Goal: Transaction & Acquisition: Book appointment/travel/reservation

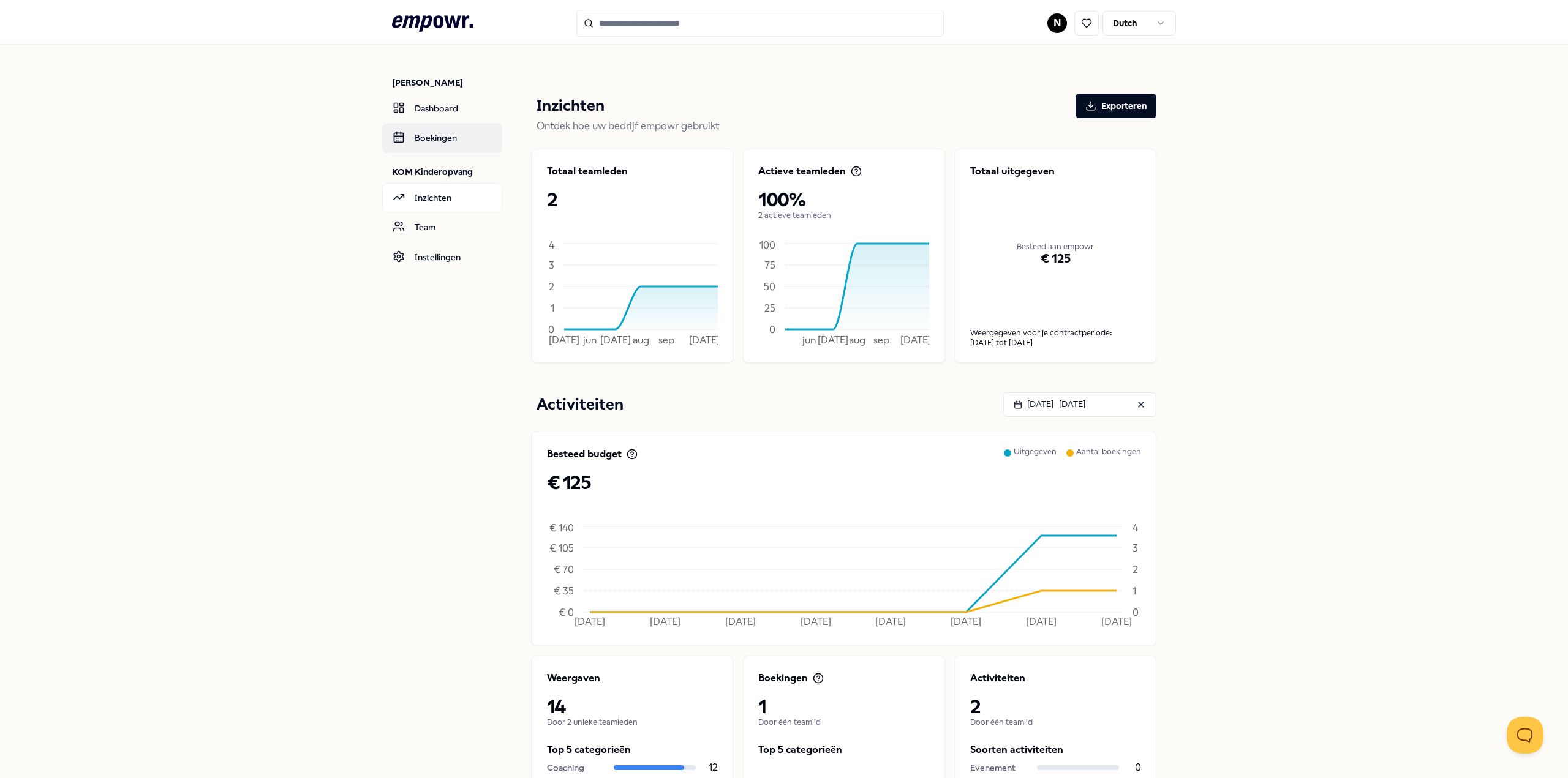
click at [433, 138] on link "Boekingen" at bounding box center [442, 138] width 120 height 29
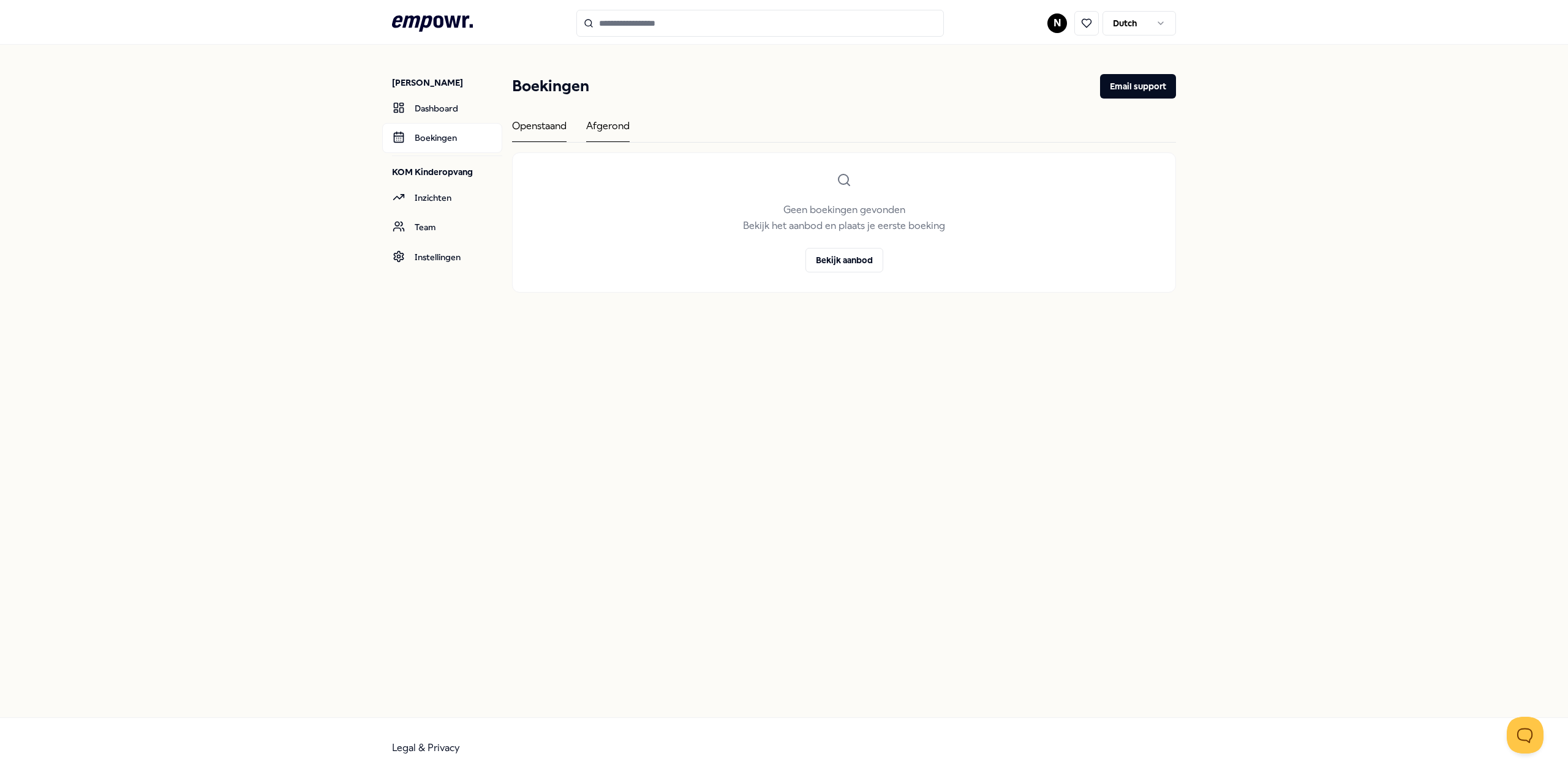
click at [613, 130] on div "Afgerond" at bounding box center [608, 130] width 43 height 24
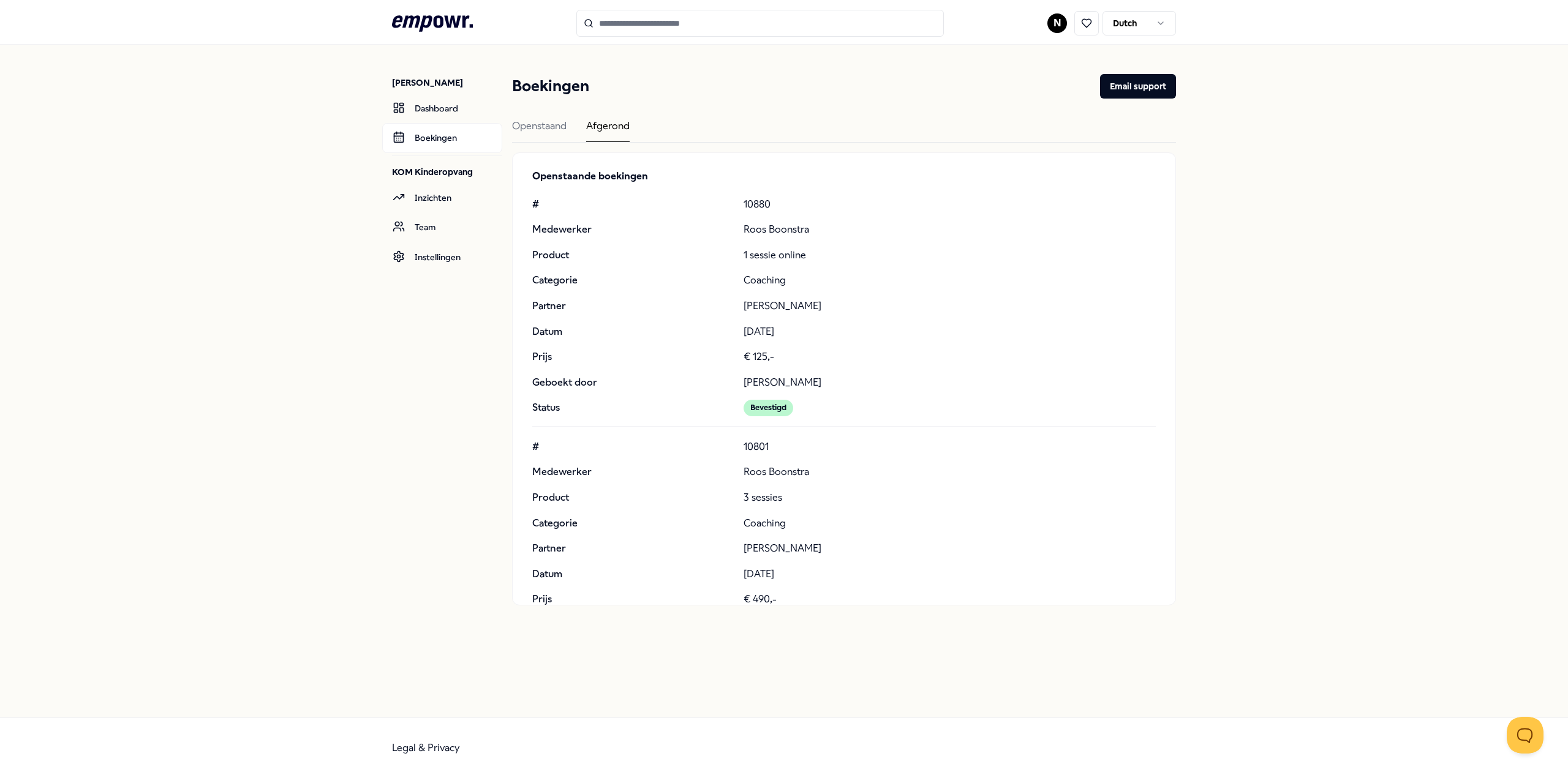
scroll to position [6, 0]
click at [545, 131] on div "Openstaand" at bounding box center [538, 130] width 54 height 24
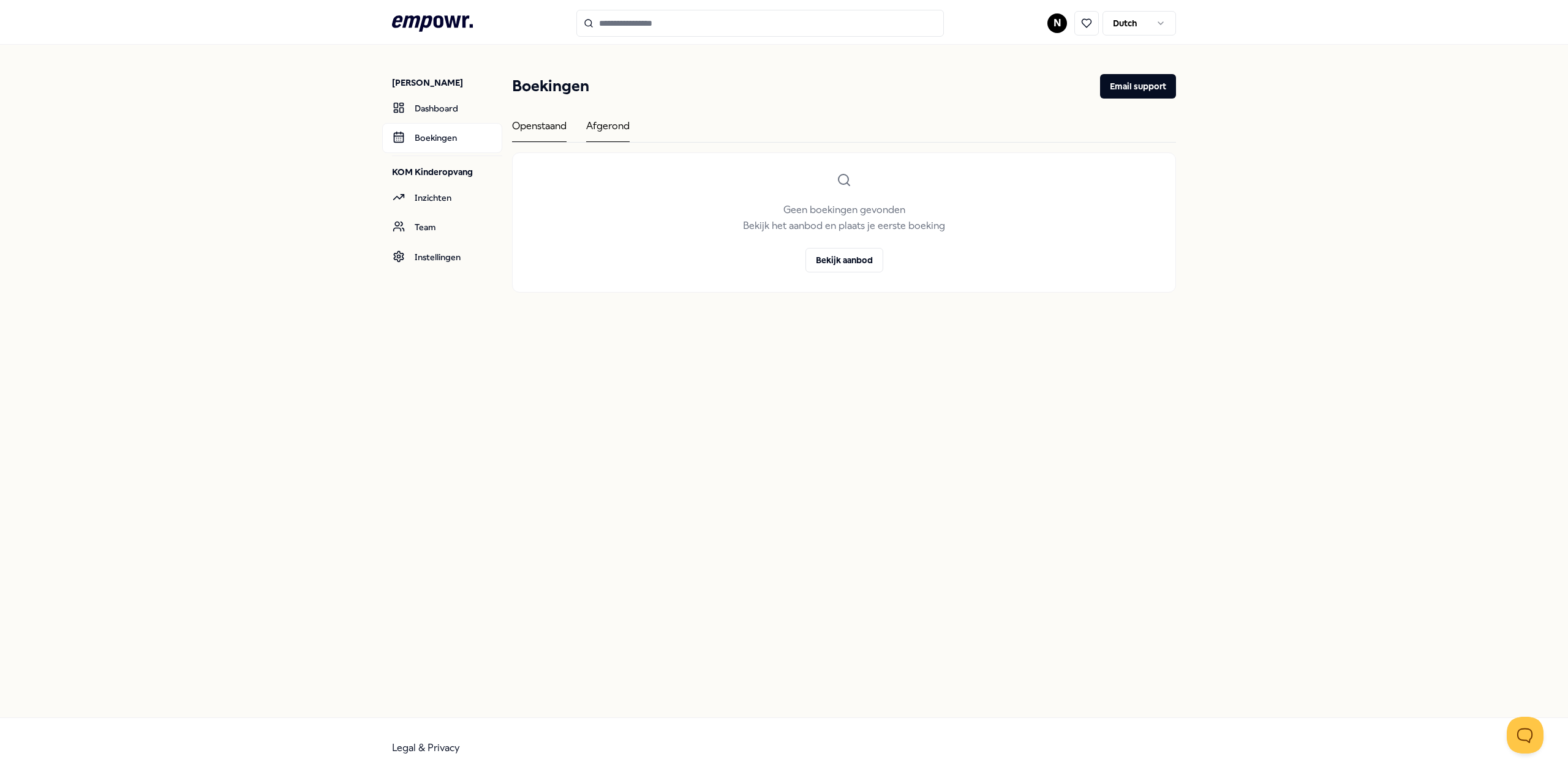
click at [597, 130] on div "Afgerond" at bounding box center [608, 130] width 43 height 24
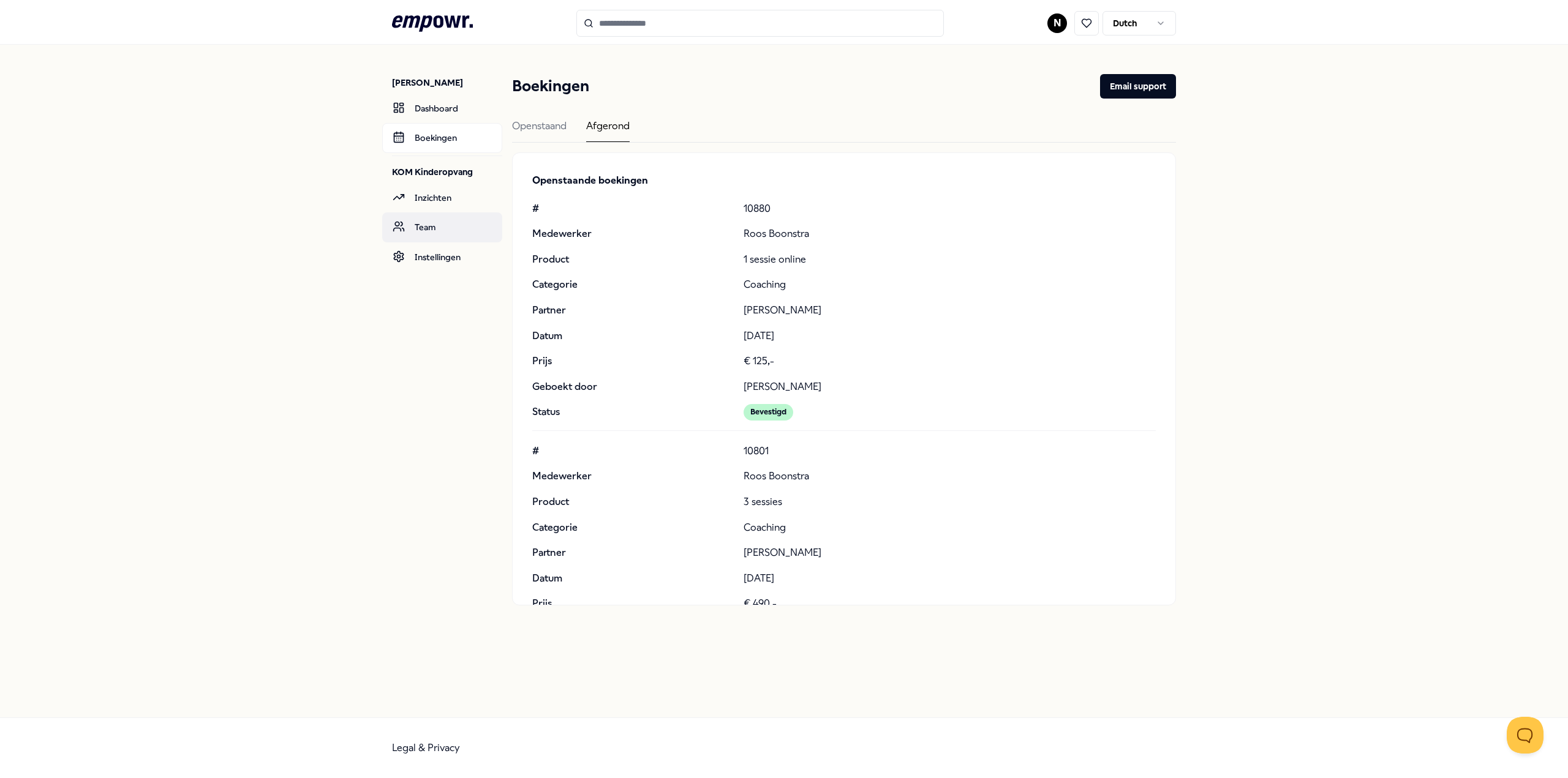
click at [424, 232] on link "Team" at bounding box center [442, 227] width 120 height 29
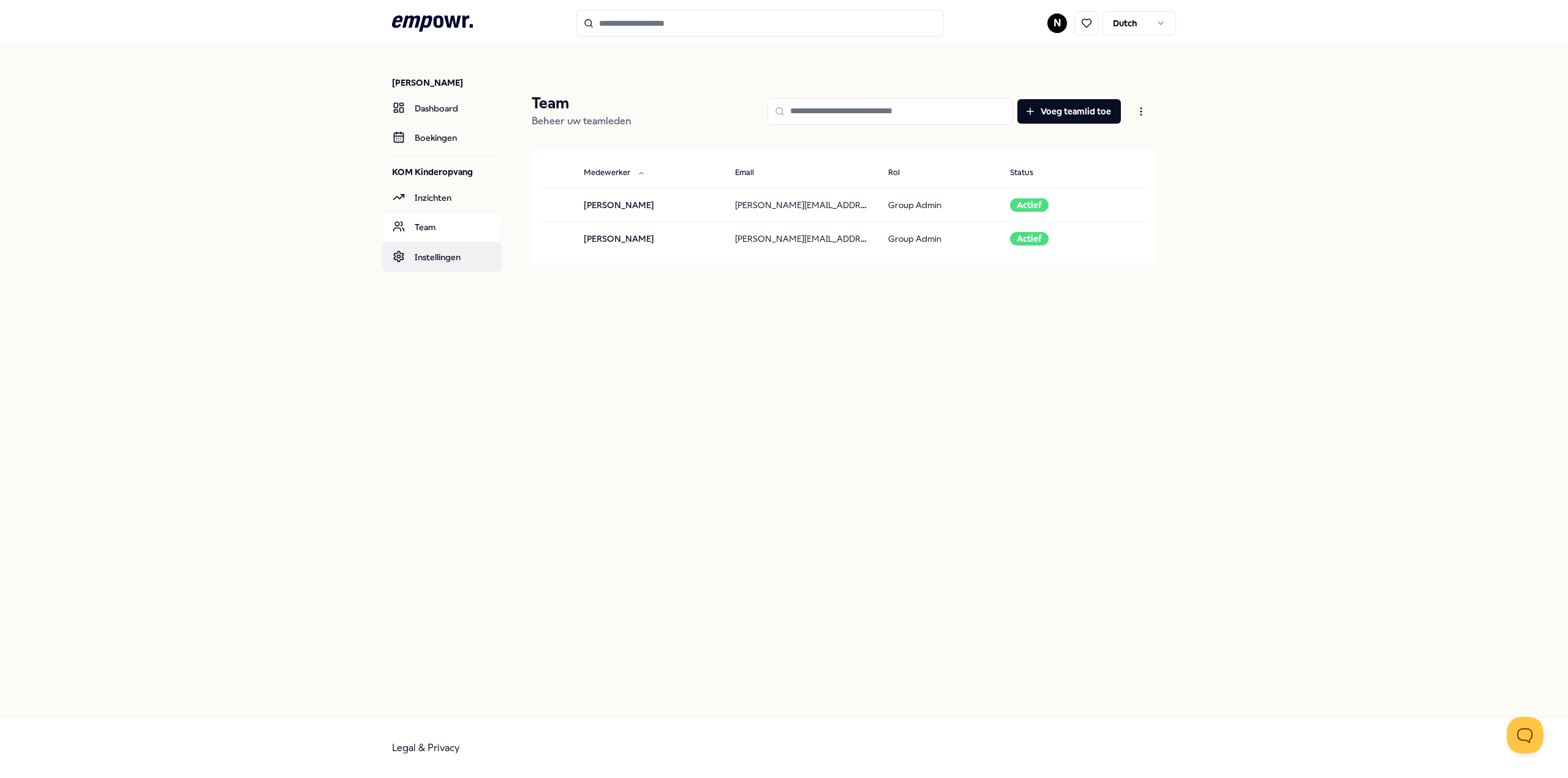
click at [420, 257] on link "Instellingen" at bounding box center [442, 257] width 120 height 29
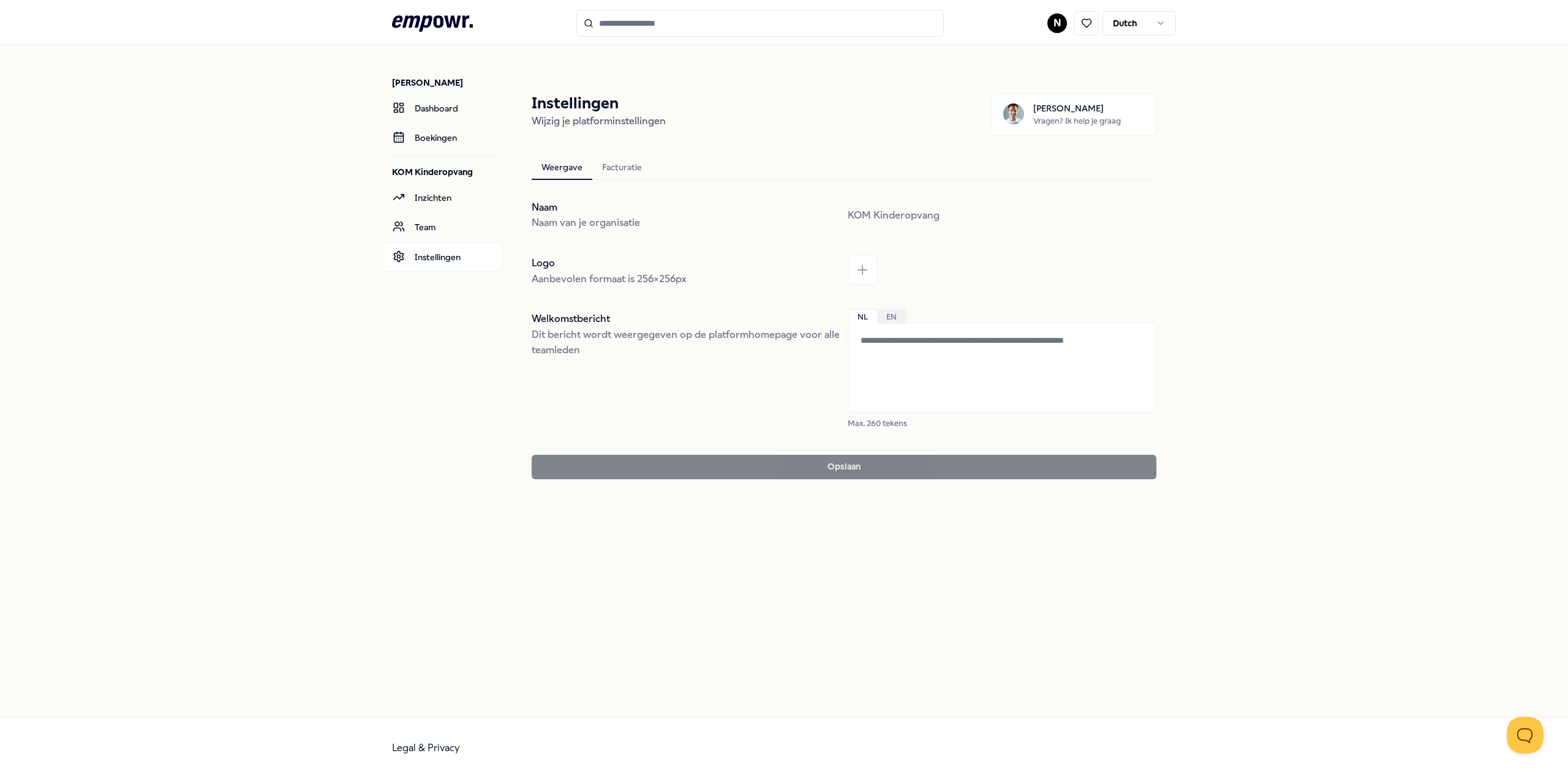
click at [756, 22] on input "Search for products, categories or subcategories" at bounding box center [760, 23] width 367 height 27
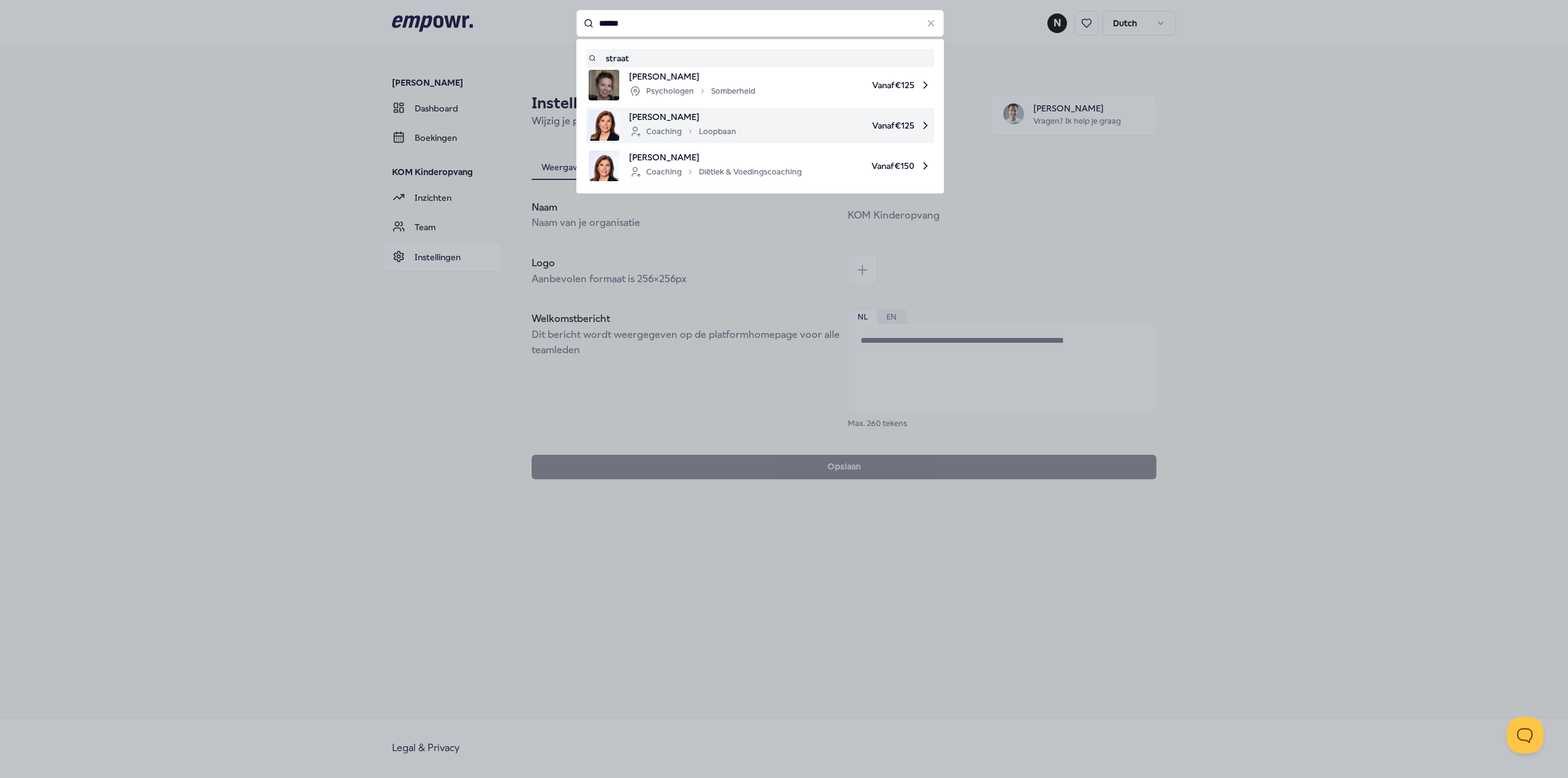
click at [708, 118] on span "[PERSON_NAME]" at bounding box center [682, 117] width 107 height 14
type input "******"
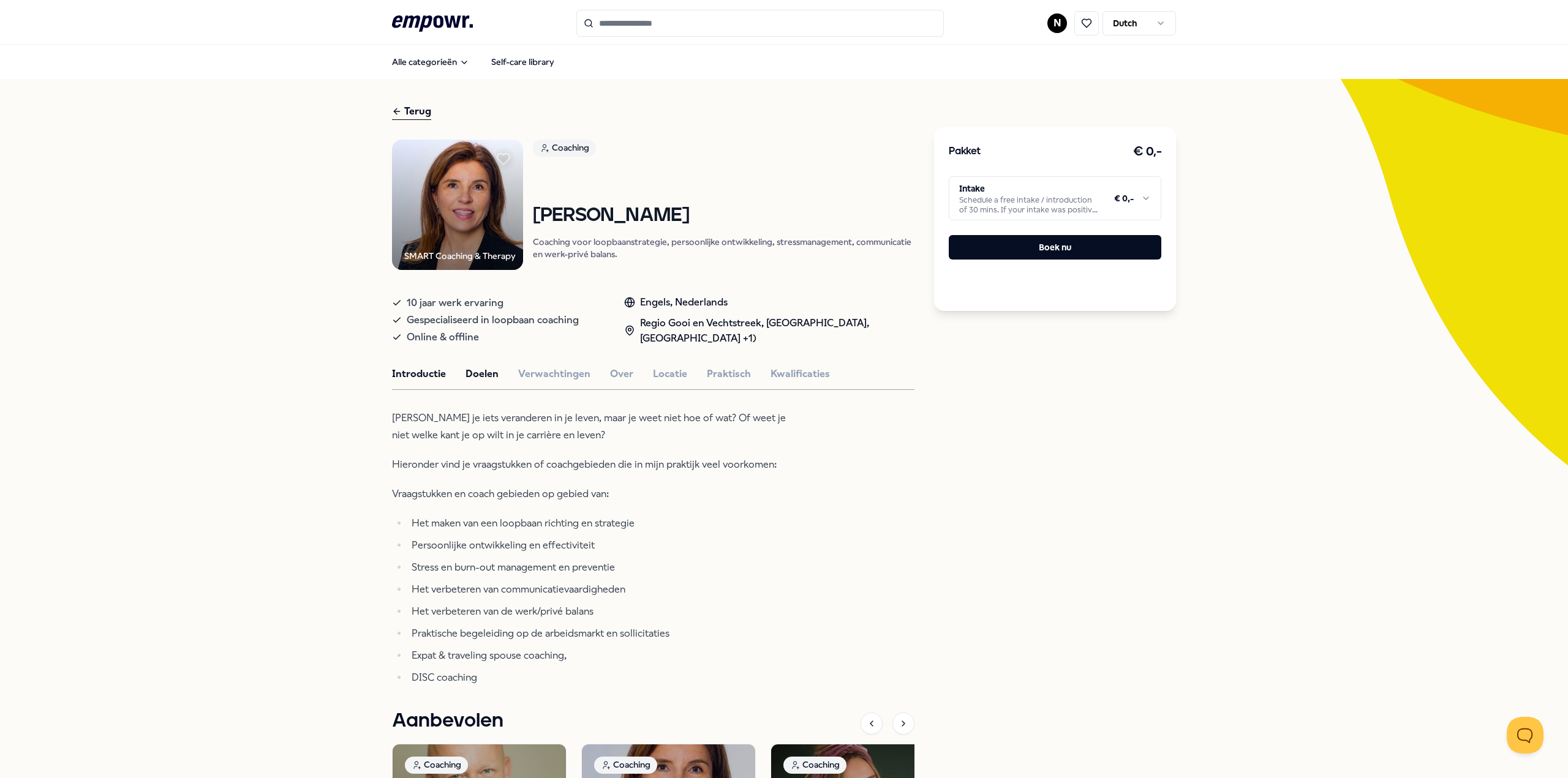
click at [485, 375] on button "Doelen" at bounding box center [482, 374] width 33 height 16
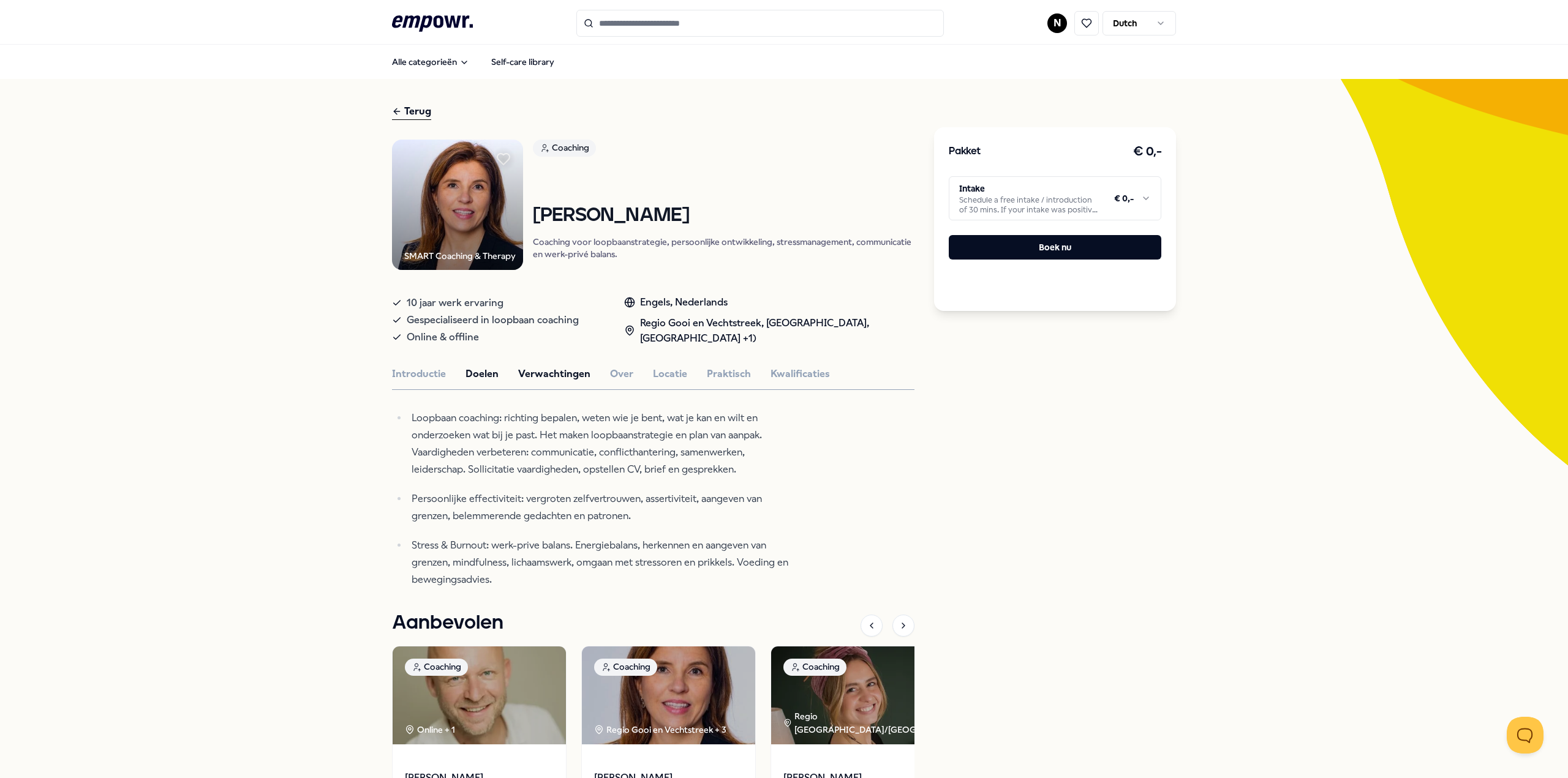
click at [554, 375] on button "Verwachtingen" at bounding box center [554, 374] width 73 height 16
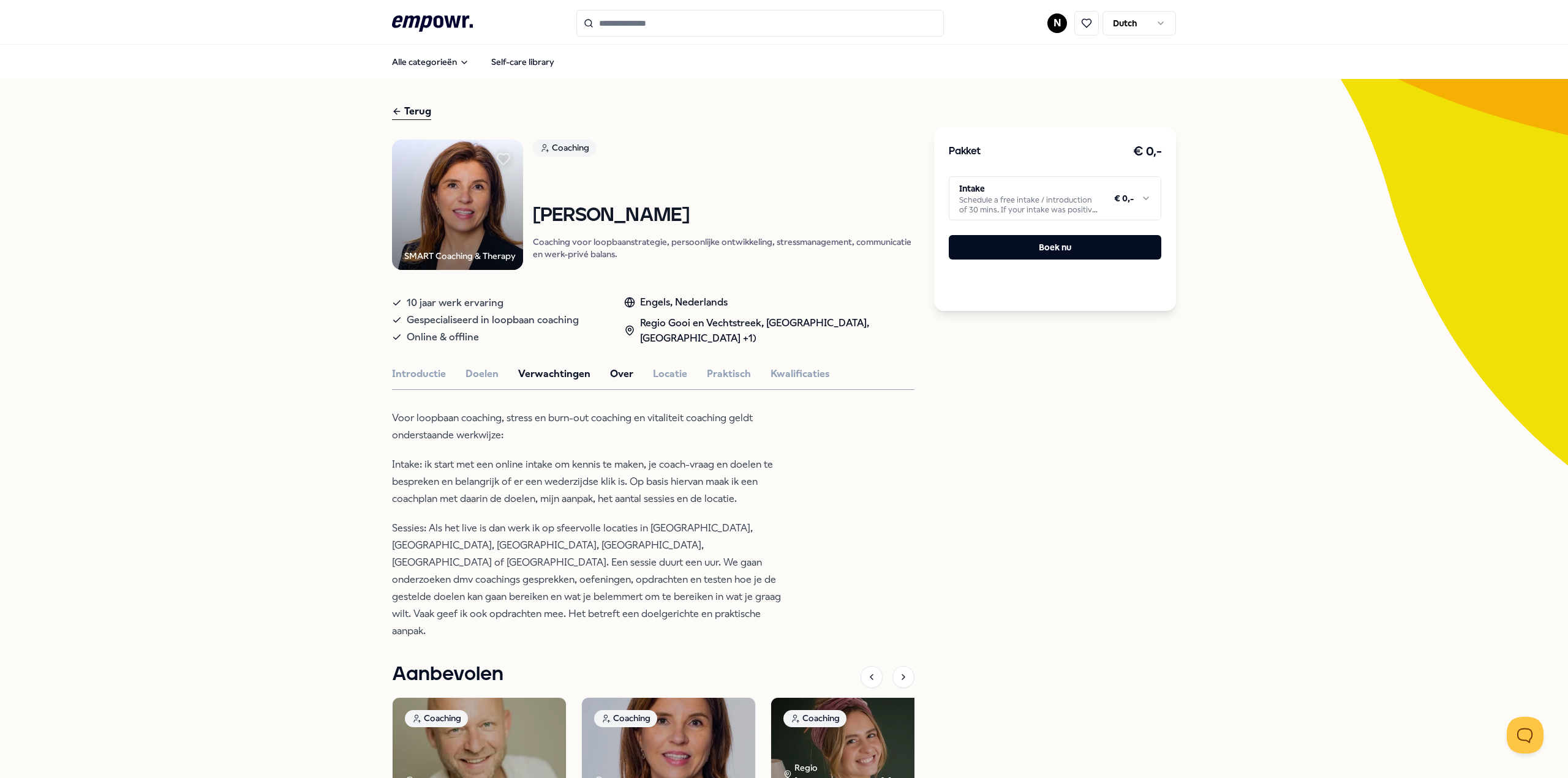
click at [610, 370] on button "Over" at bounding box center [622, 374] width 24 height 16
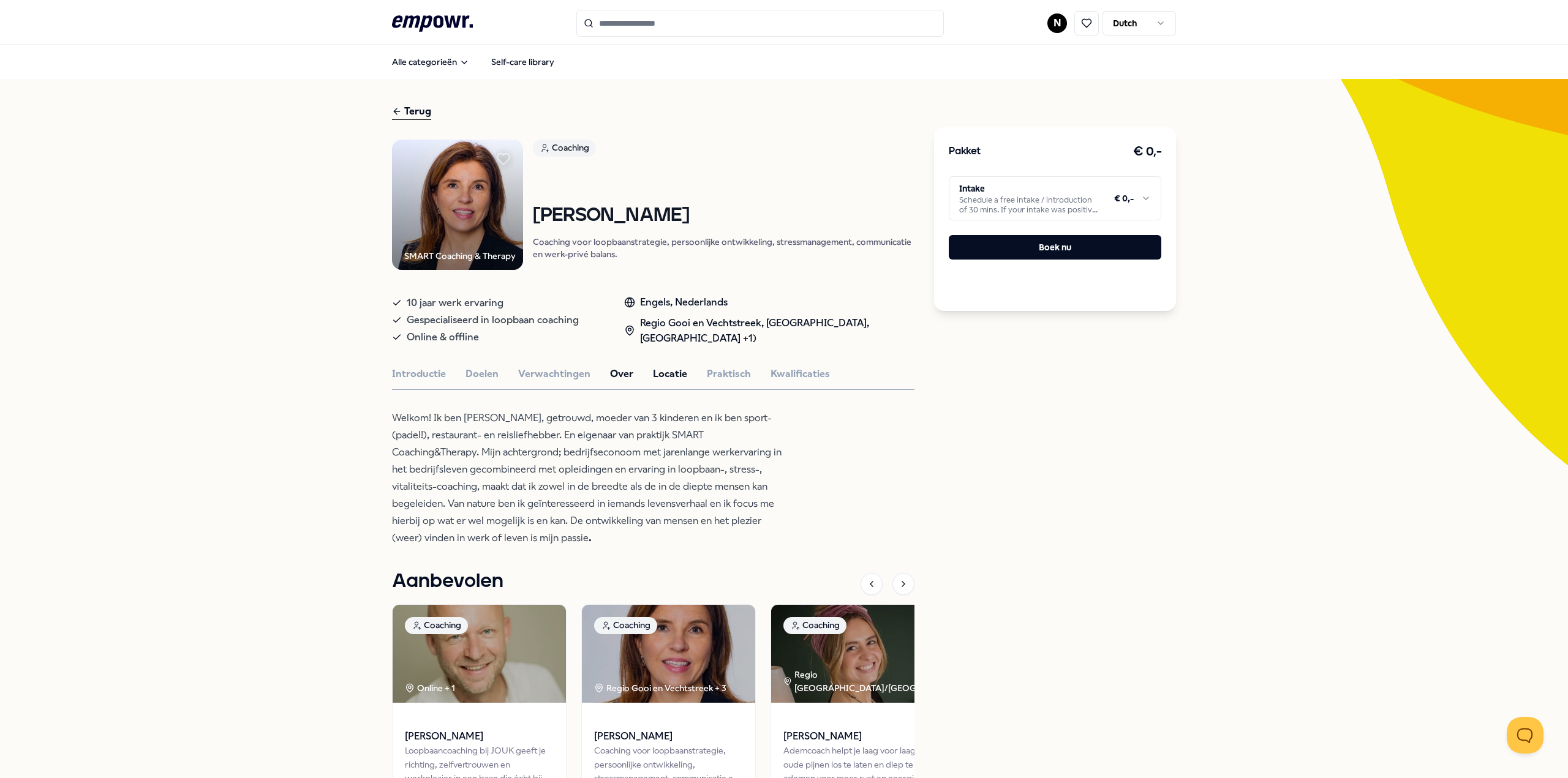
click at [666, 376] on button "Locatie" at bounding box center [670, 374] width 34 height 16
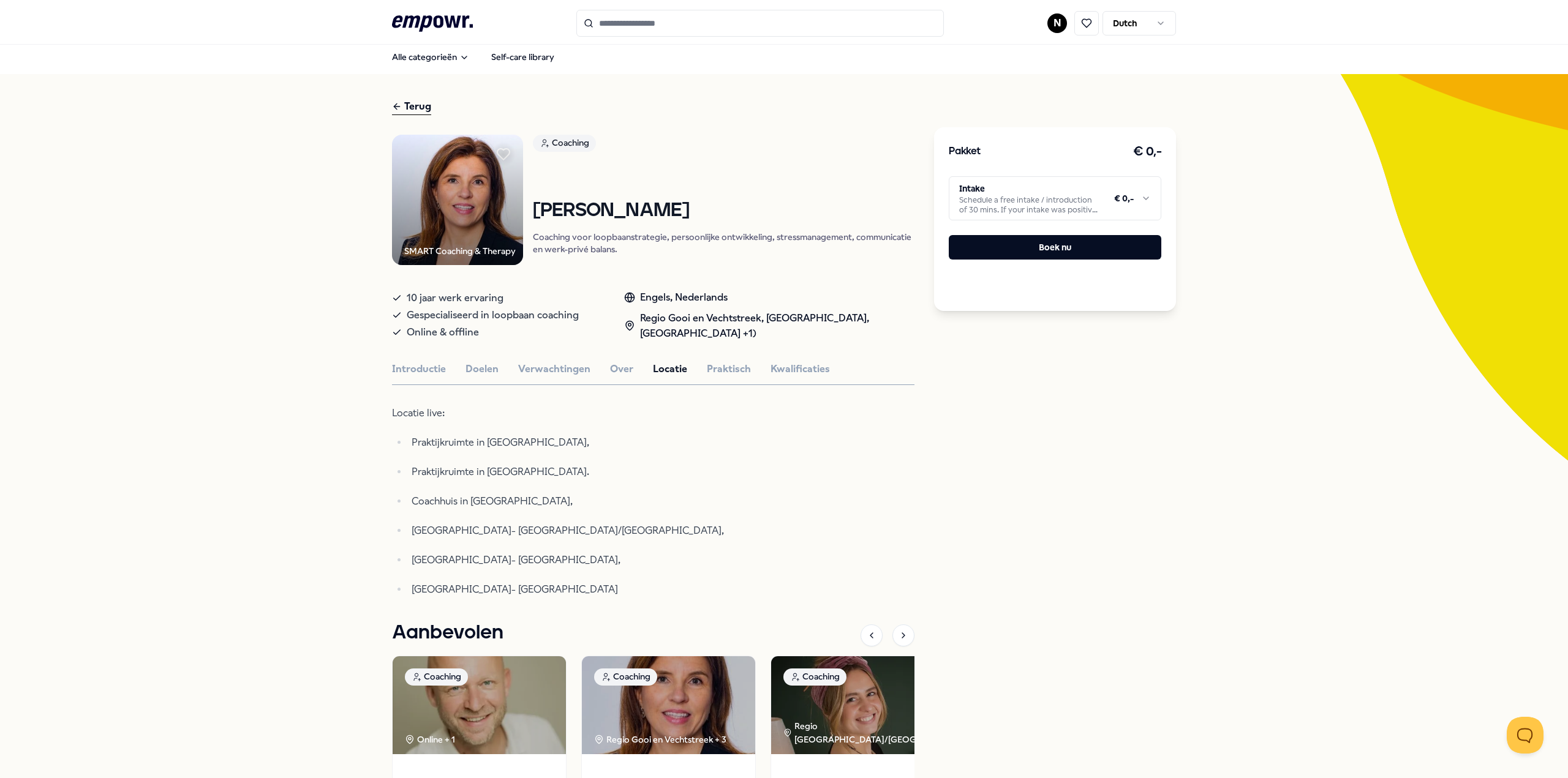
scroll to position [7, 0]
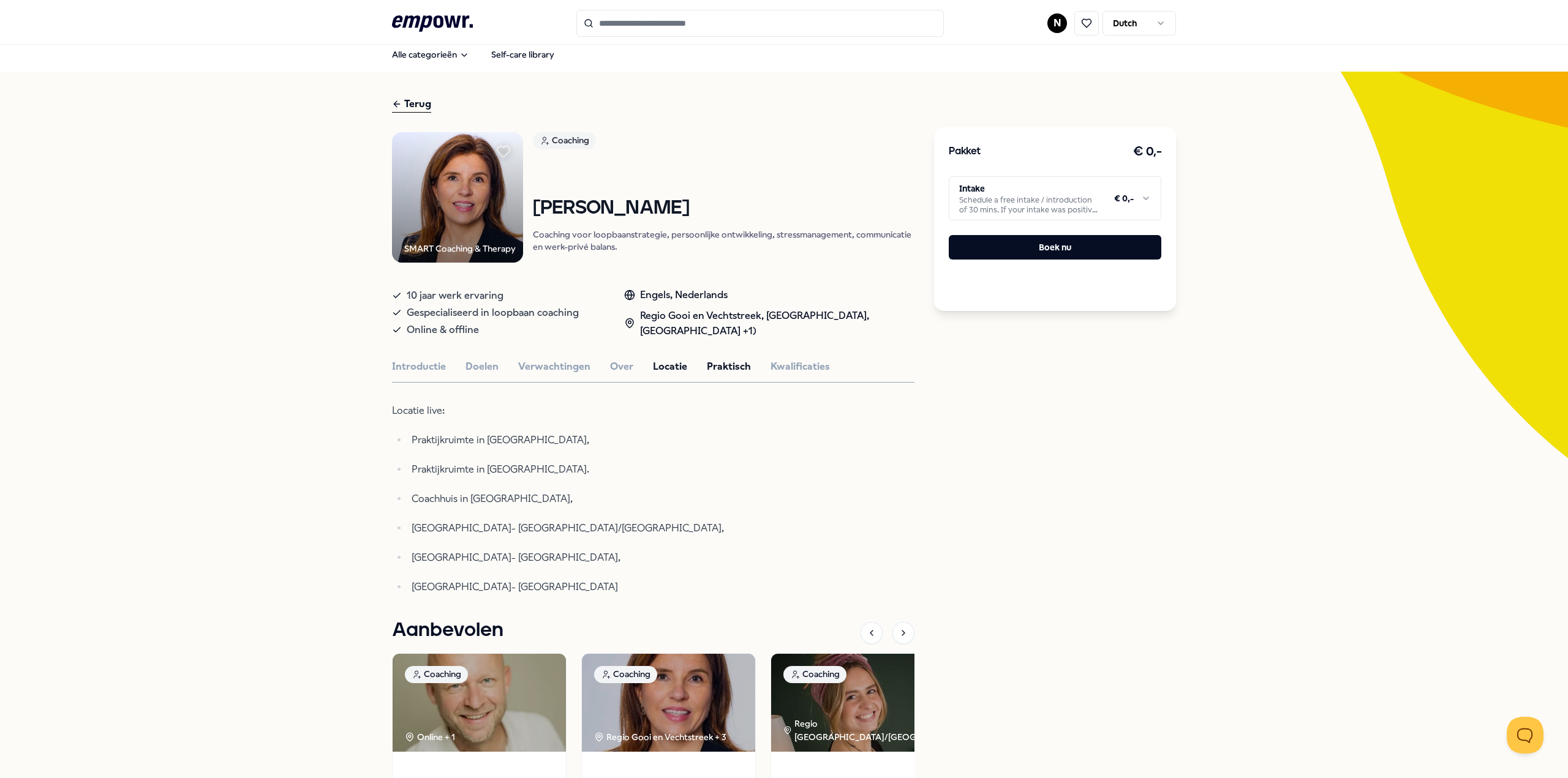
click at [716, 370] on button "Praktisch" at bounding box center [728, 366] width 44 height 16
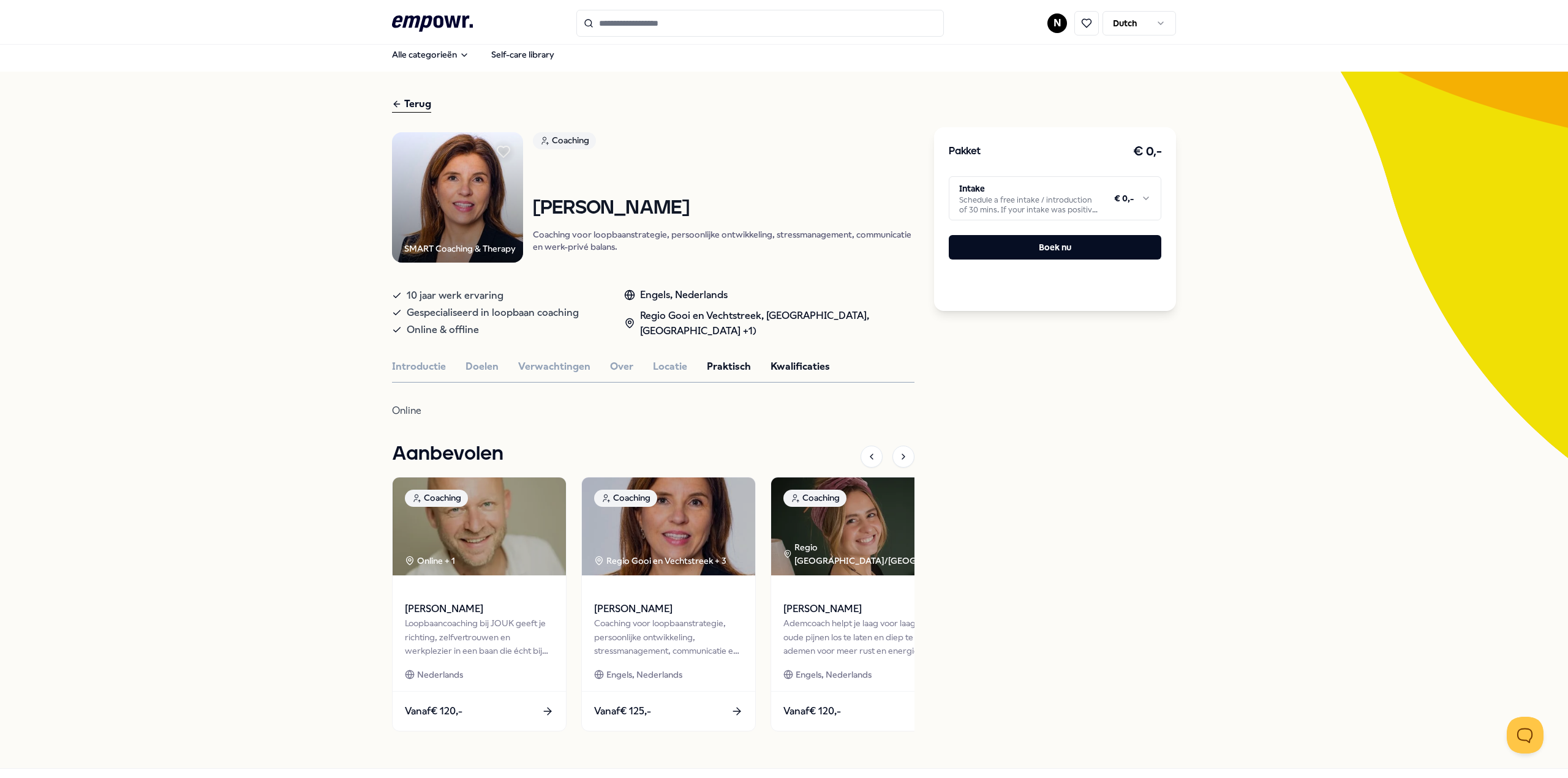
click at [777, 364] on button "Kwalificaties" at bounding box center [800, 366] width 59 height 16
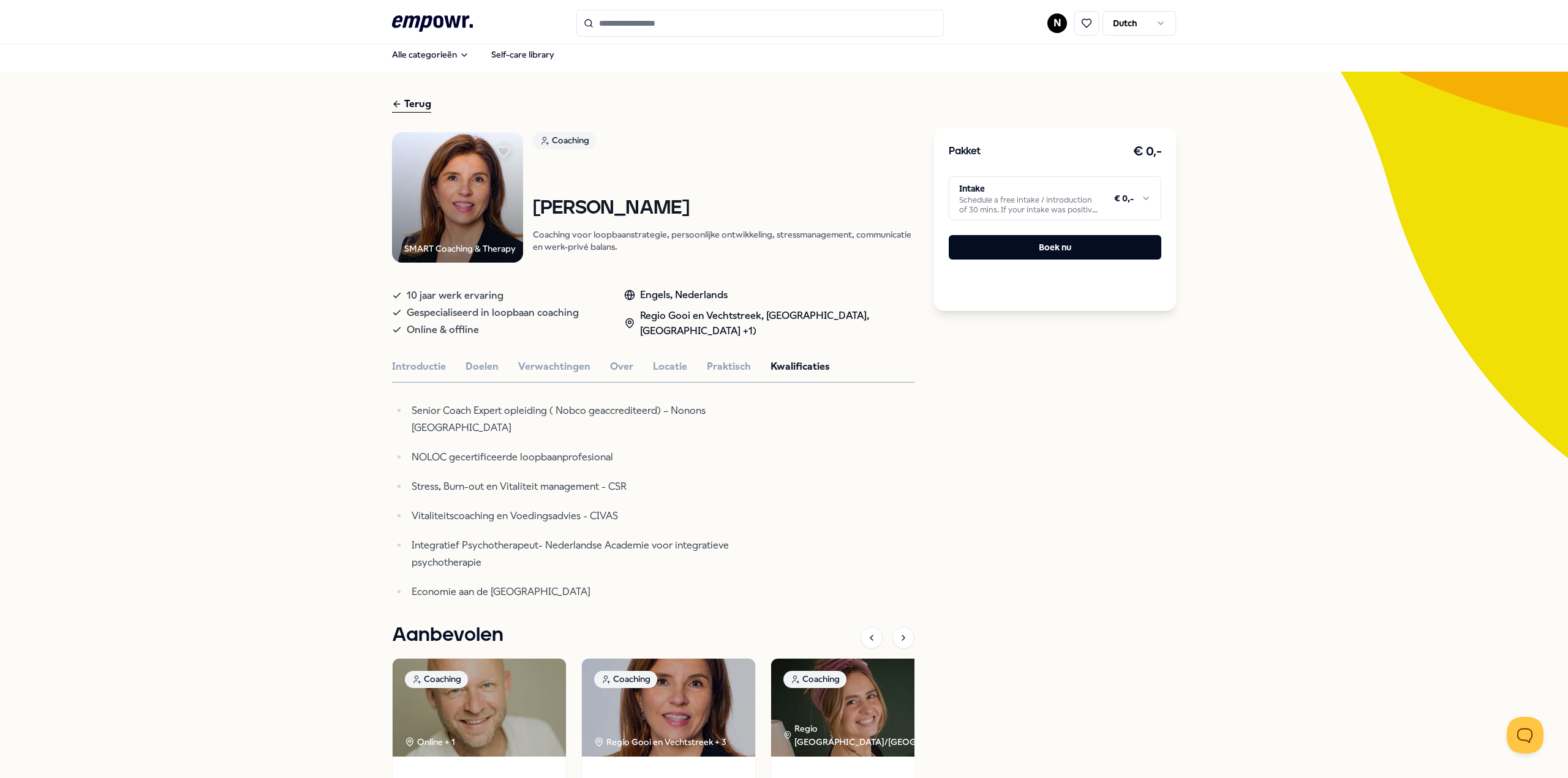
scroll to position [0, 0]
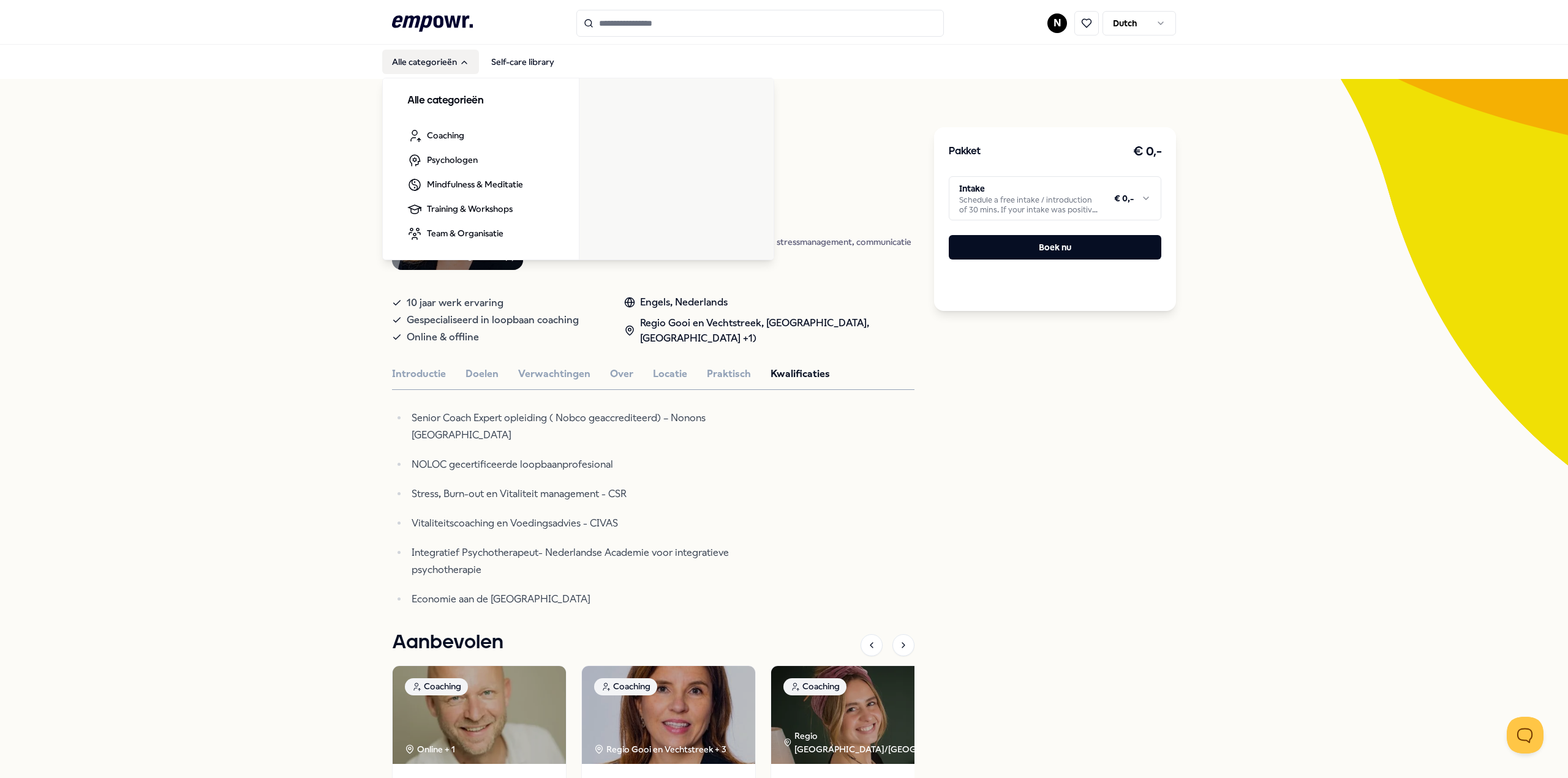
click at [422, 63] on button "Alle categorieën" at bounding box center [430, 61] width 96 height 25
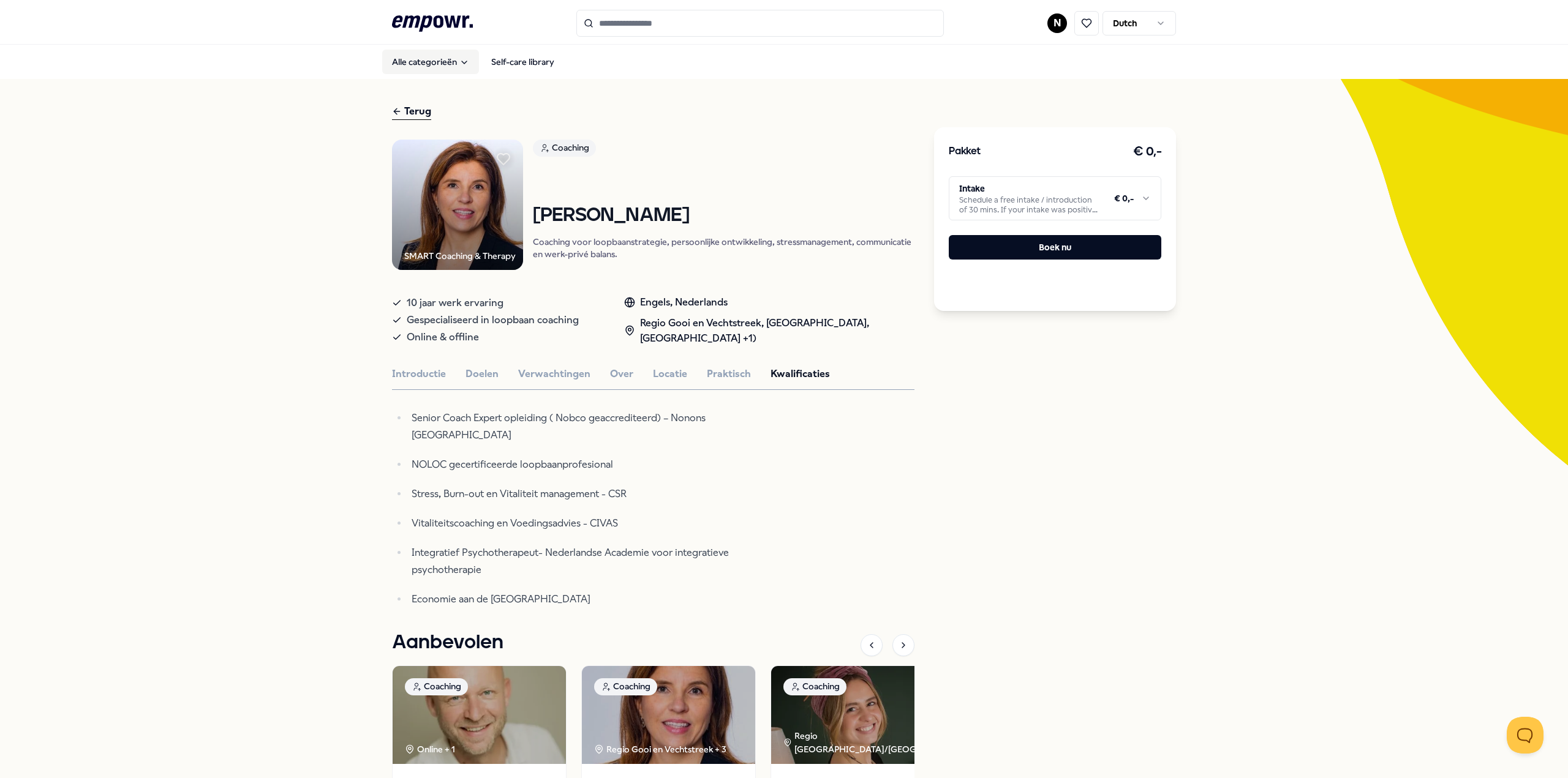
click at [425, 63] on button "Alle categorieën" at bounding box center [430, 61] width 96 height 25
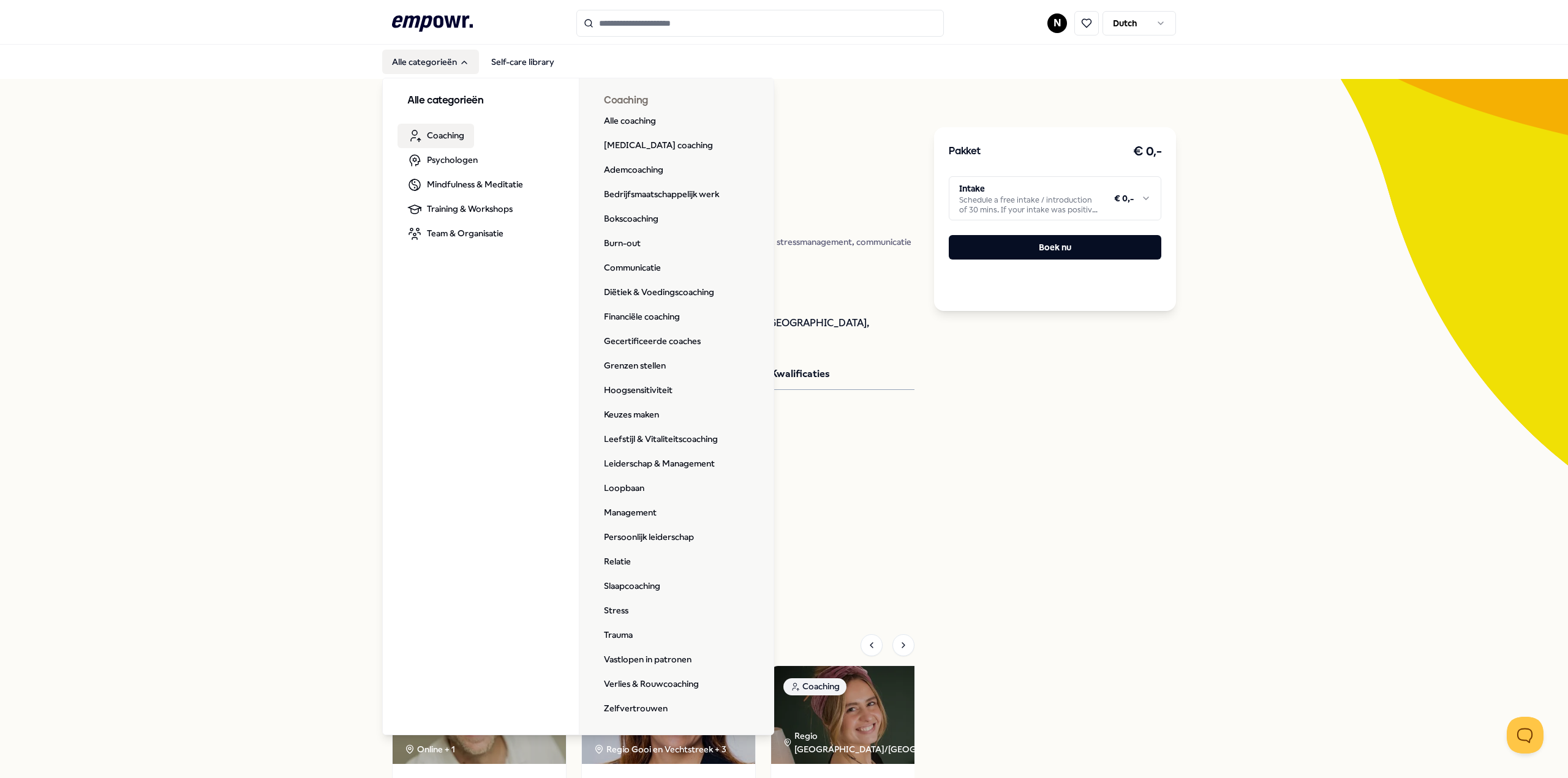
click at [435, 142] on span "Coaching" at bounding box center [445, 136] width 37 height 14
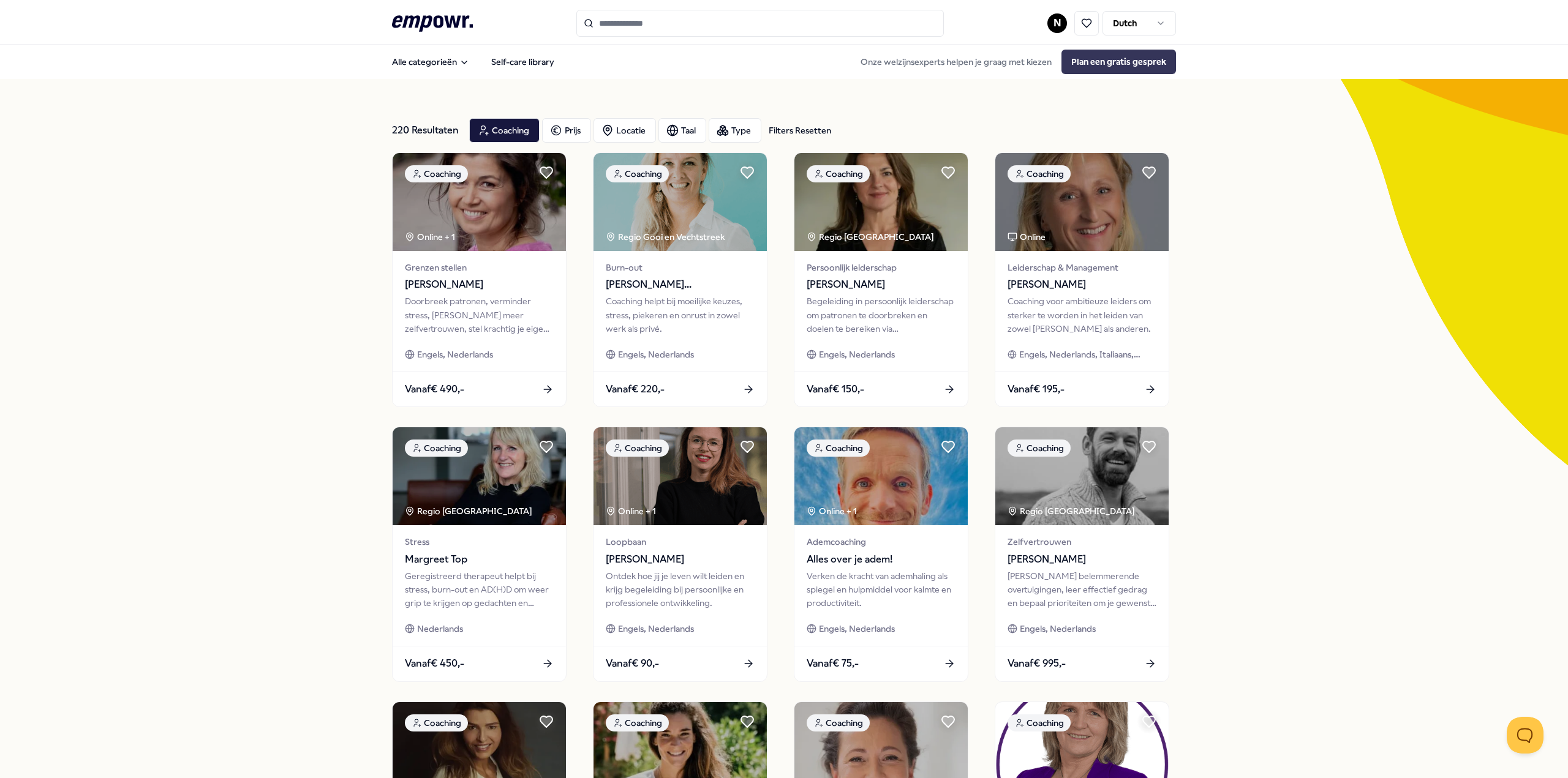
click at [1128, 59] on button "Plan een gratis gesprek" at bounding box center [1118, 61] width 115 height 25
